Goal: Book appointment/travel/reservation

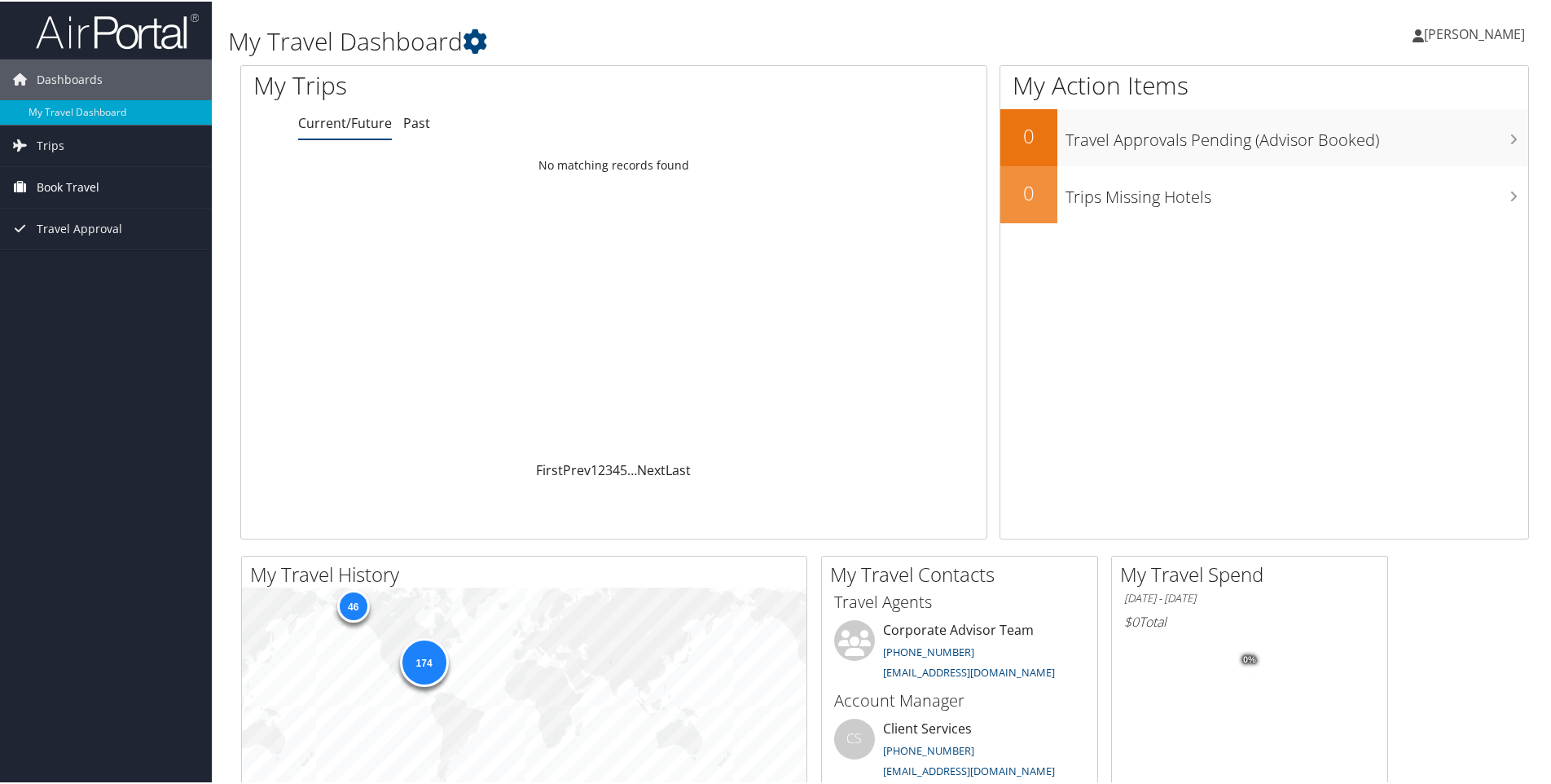
click at [96, 187] on span "Book Travel" at bounding box center [68, 185] width 63 height 41
click at [95, 244] on link "Book/Manage Online Trips" at bounding box center [106, 243] width 212 height 25
